Goal: Transaction & Acquisition: Purchase product/service

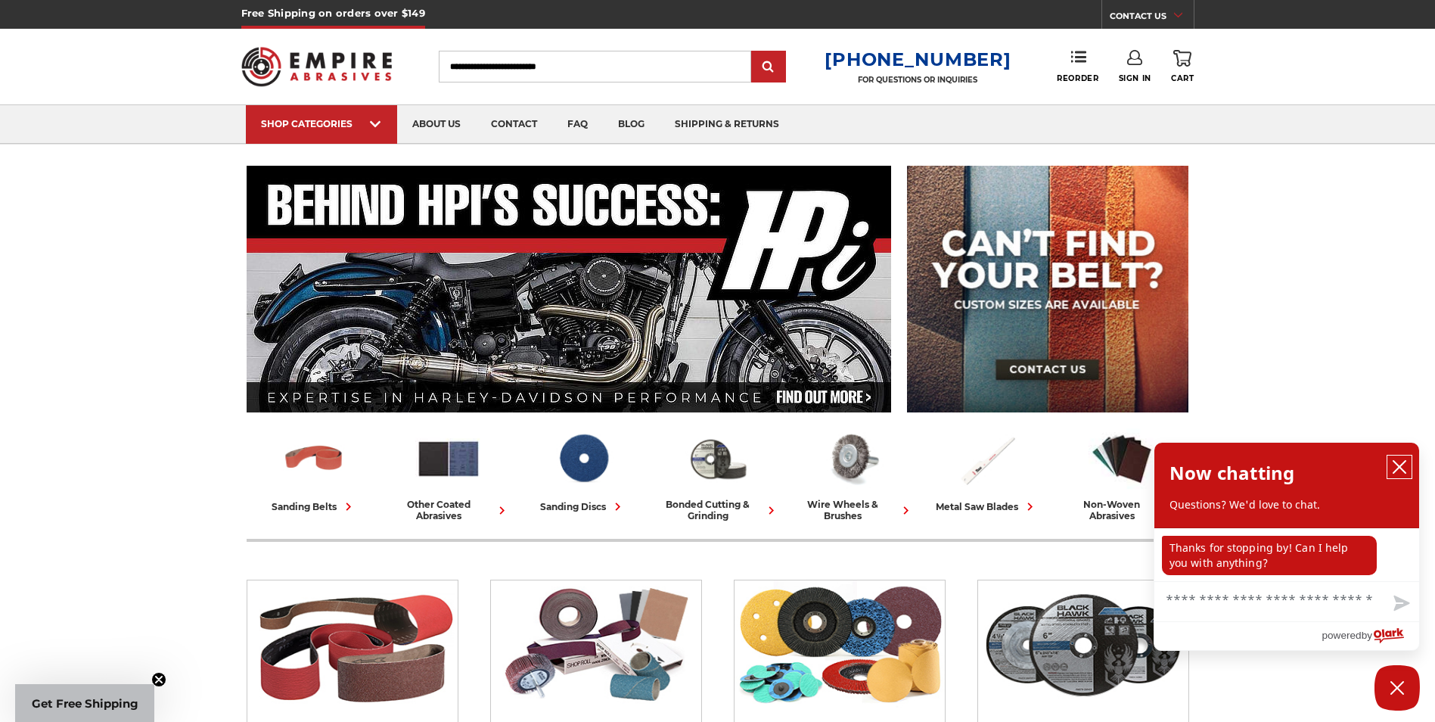
click at [1396, 464] on icon "close chatbox" at bounding box center [1399, 467] width 12 height 12
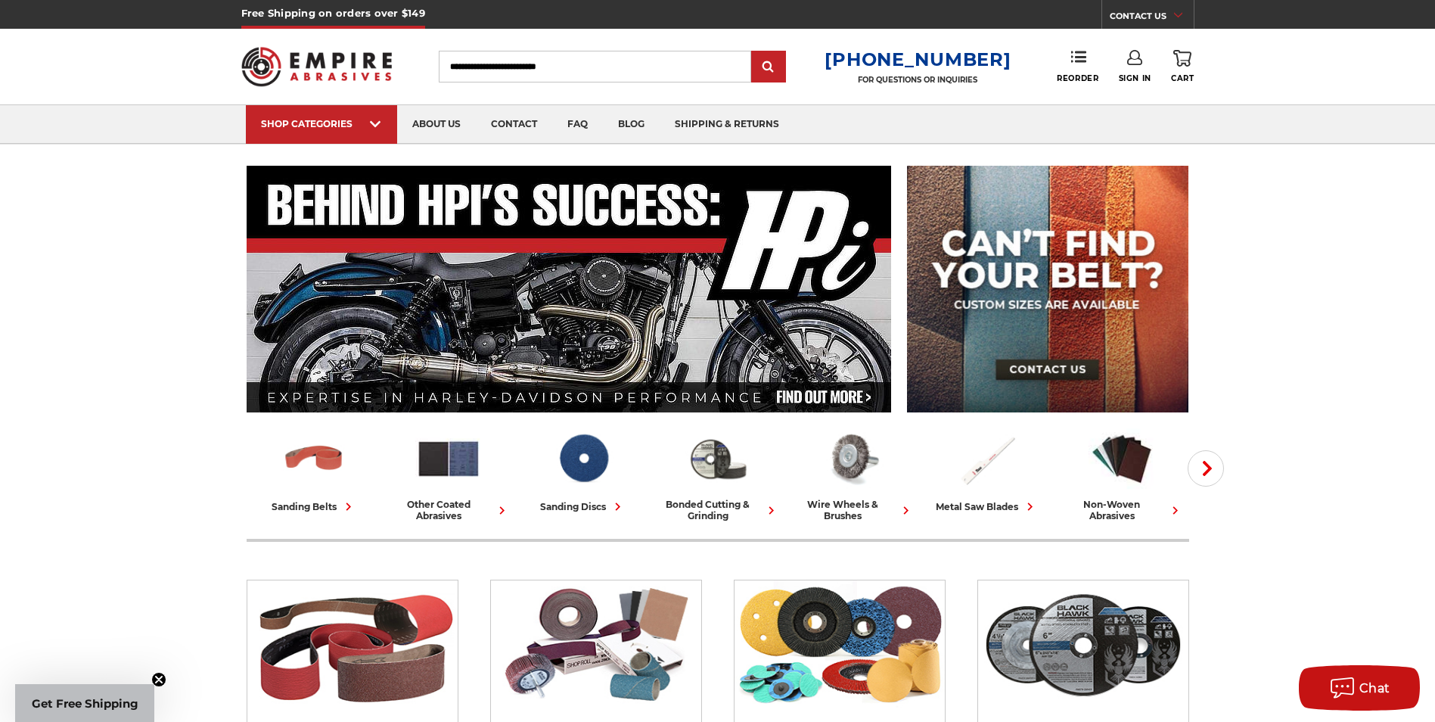
click at [532, 72] on input "Search" at bounding box center [595, 67] width 312 height 32
click at [685, 64] on input "Search" at bounding box center [595, 67] width 312 height 32
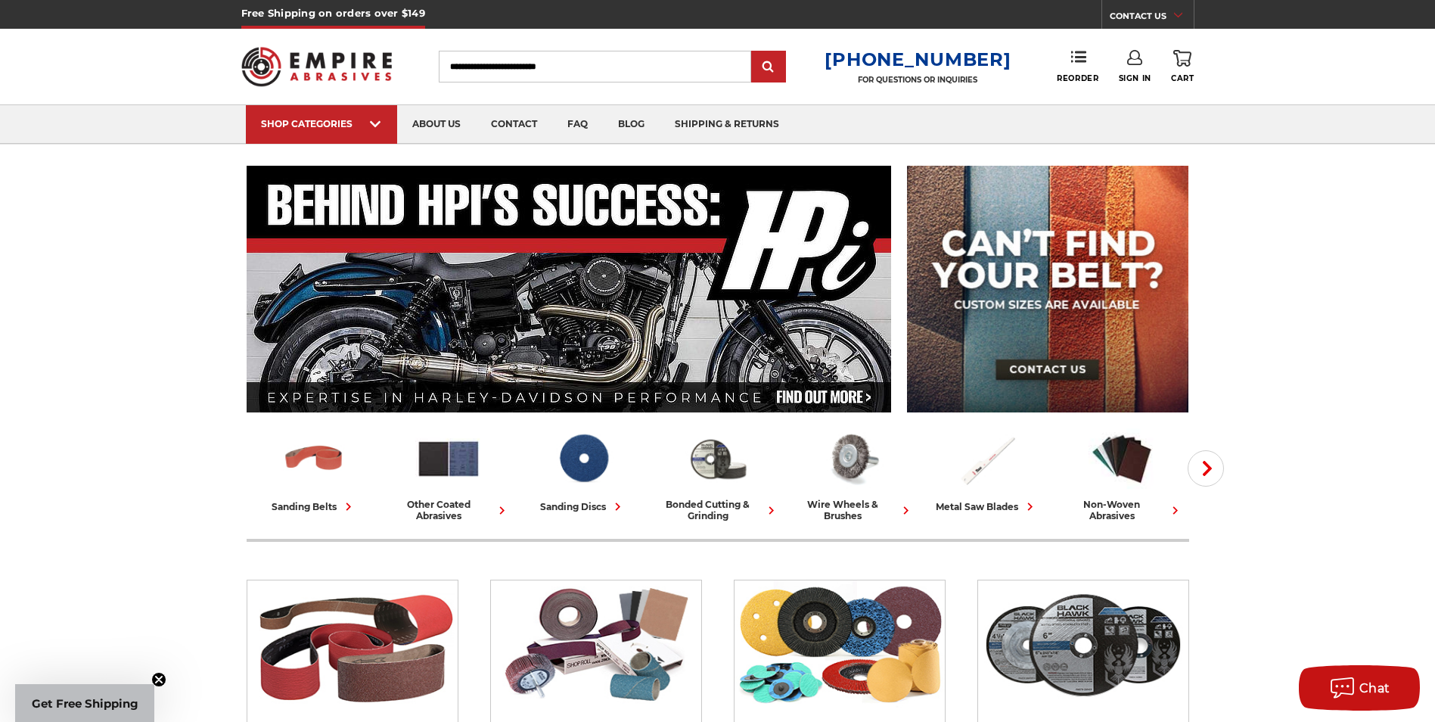
click at [685, 64] on input "Search" at bounding box center [595, 67] width 312 height 32
